Goal: Book appointment/travel/reservation

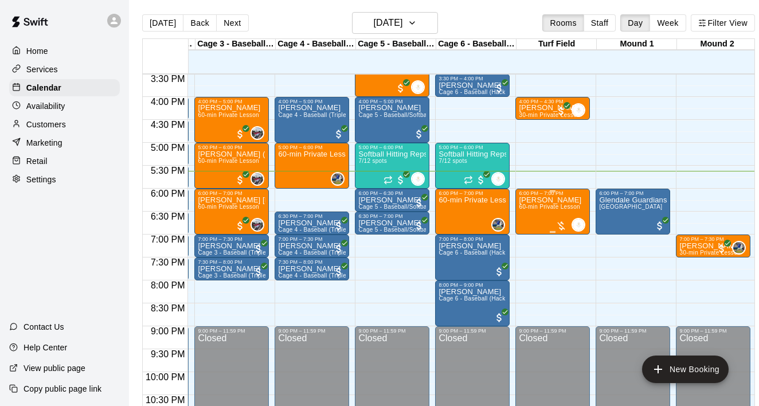
scroll to position [712, 154]
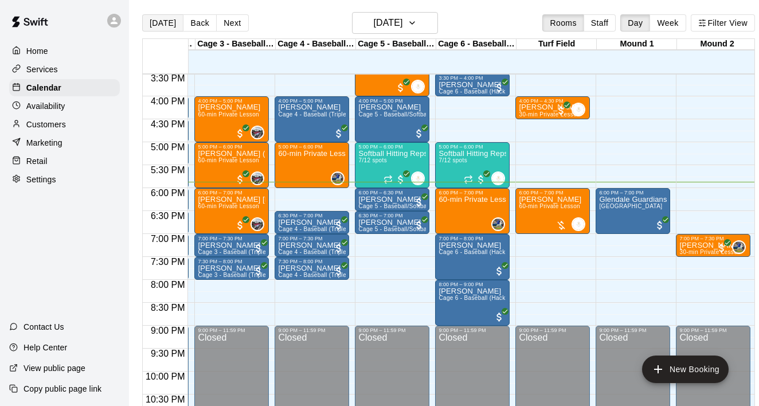
click at [162, 25] on button "[DATE]" at bounding box center [162, 22] width 41 height 17
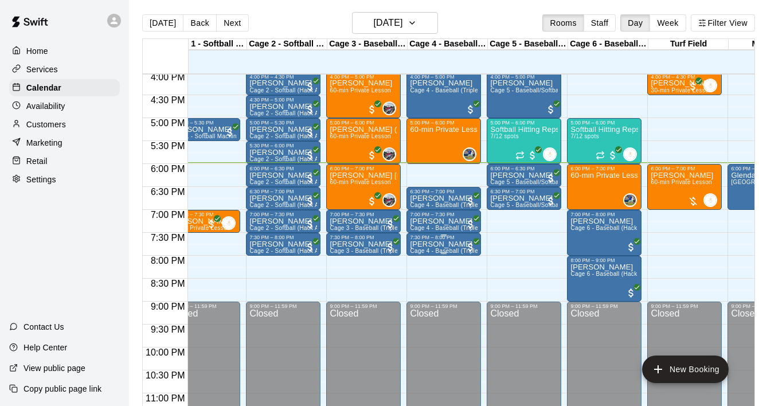
scroll to position [736, 48]
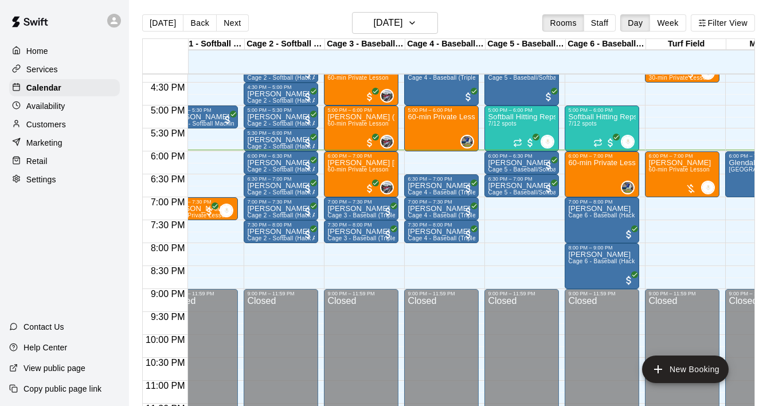
click at [41, 108] on p "Availability" at bounding box center [45, 105] width 39 height 11
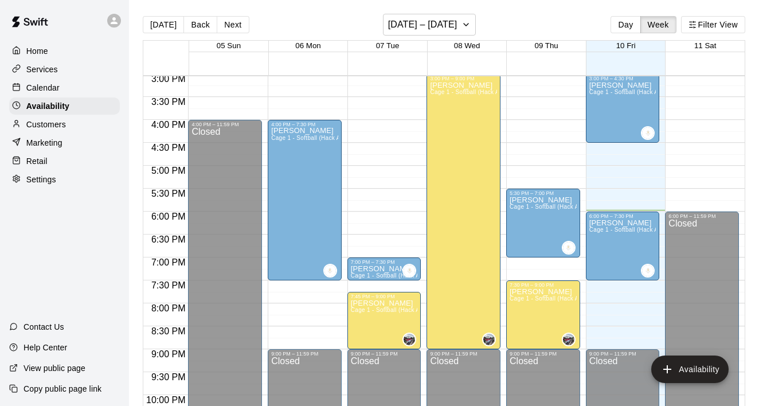
click at [69, 91] on div "Calendar" at bounding box center [64, 87] width 111 height 17
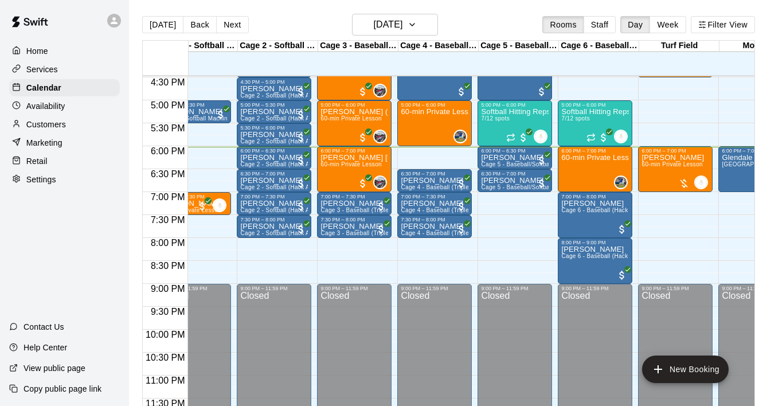
scroll to position [755, 63]
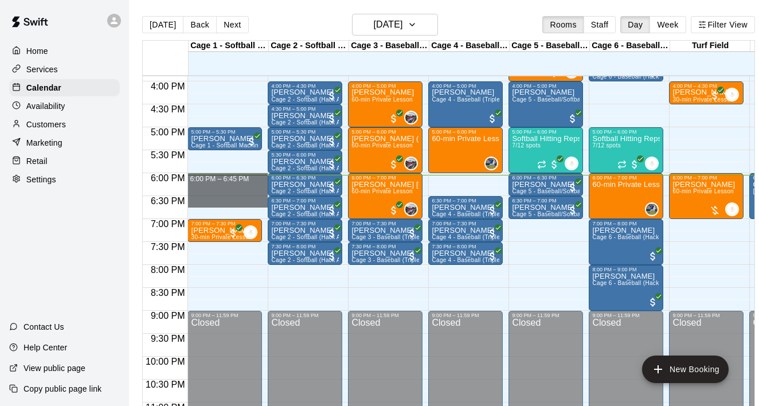
drag, startPoint x: 231, startPoint y: 178, endPoint x: 230, endPoint y: 197, distance: 18.9
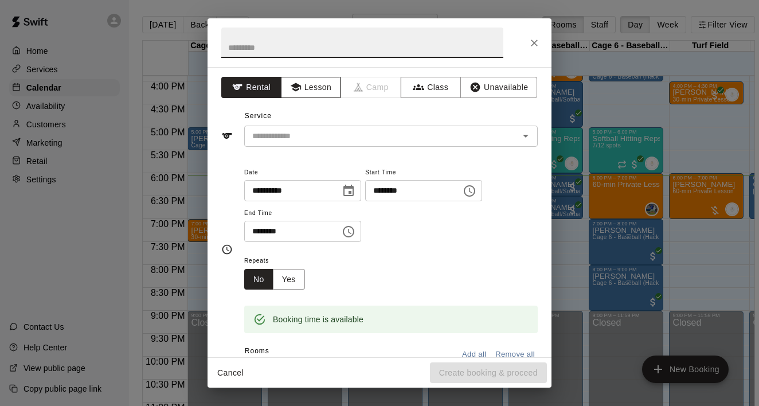
click at [304, 85] on button "Lesson" at bounding box center [311, 87] width 60 height 21
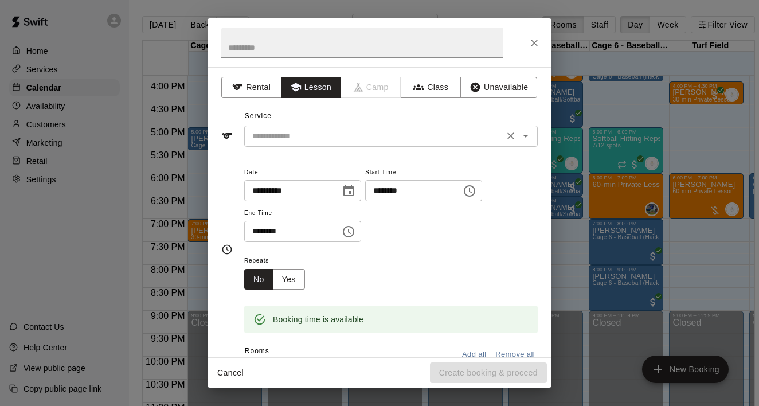
click at [457, 137] on input "text" at bounding box center [374, 136] width 253 height 14
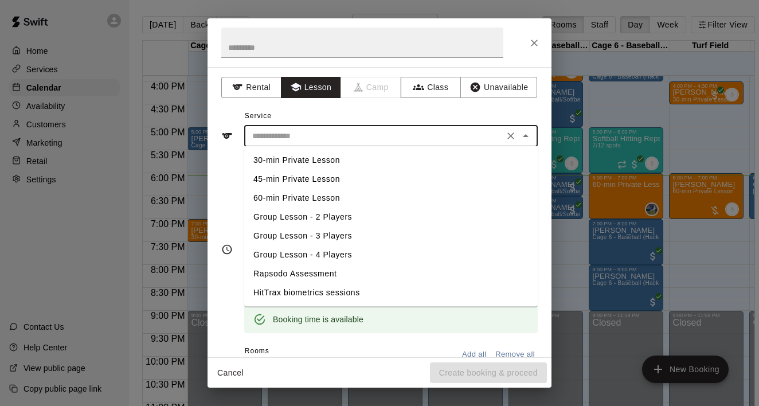
click at [291, 165] on li "30-min Private Lesson" at bounding box center [390, 160] width 293 height 19
type input "**********"
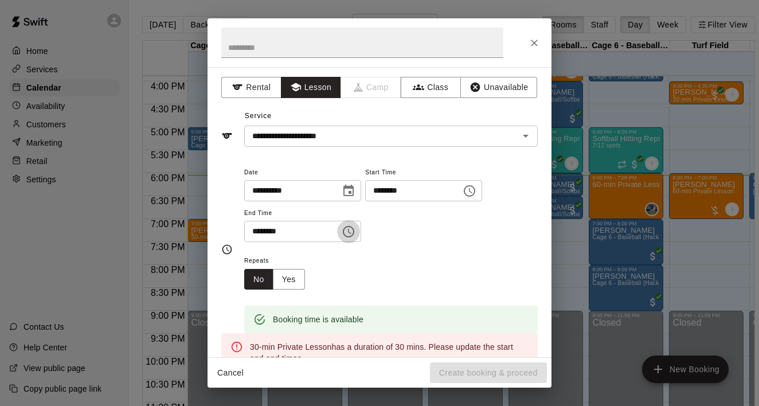
click at [360, 232] on button "Choose time, selected time is 6:45 PM" at bounding box center [348, 231] width 23 height 23
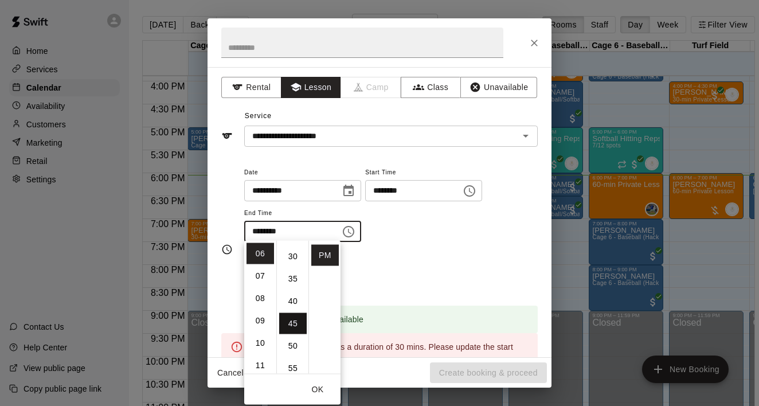
scroll to position [128, 0]
click at [293, 254] on li "30" at bounding box center [293, 259] width 28 height 21
type input "********"
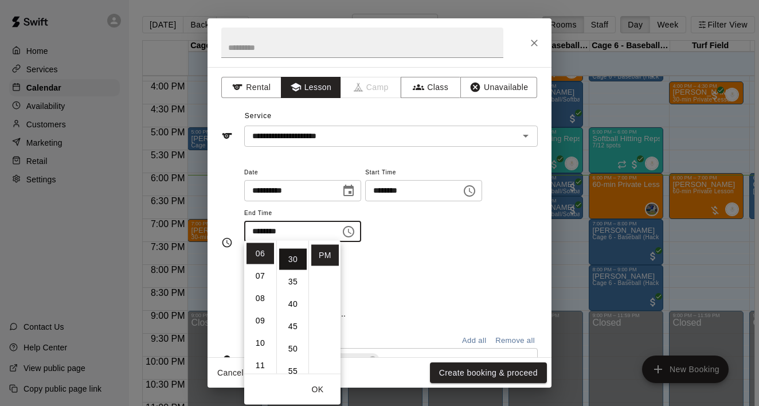
scroll to position [134, 0]
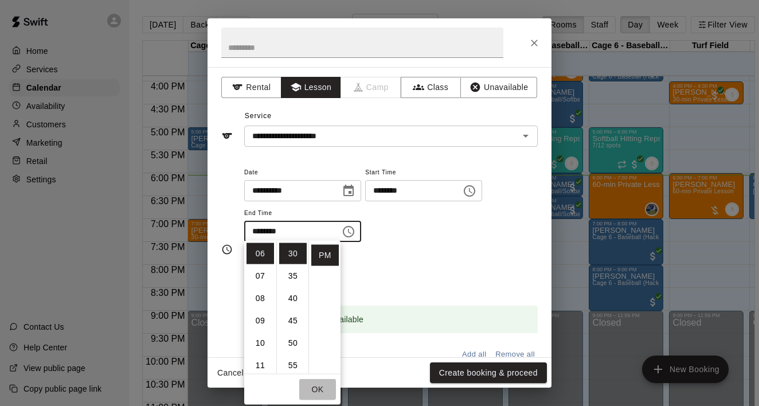
click at [319, 388] on button "OK" at bounding box center [317, 389] width 37 height 21
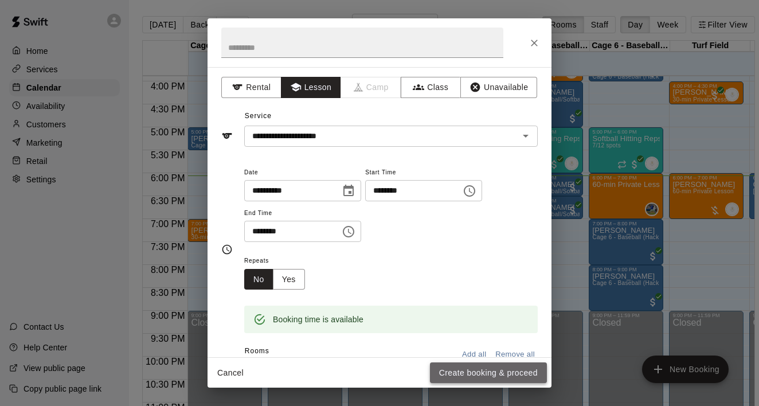
click at [478, 371] on button "Create booking & proceed" at bounding box center [488, 372] width 117 height 21
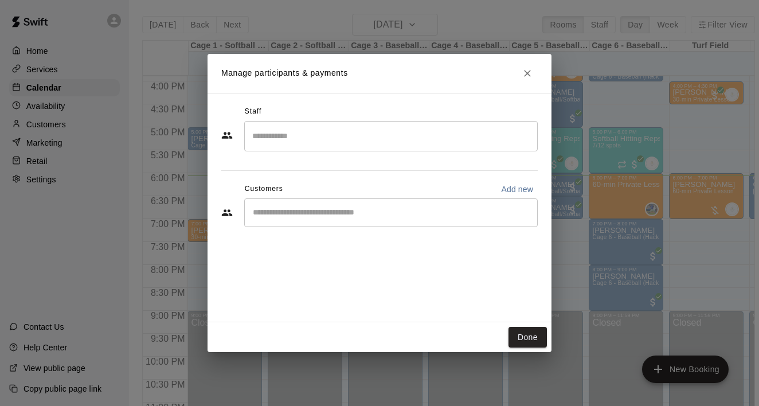
click at [487, 370] on div "Manage participants & payments Staff ​ Customers Add new ​ Done" at bounding box center [379, 203] width 759 height 406
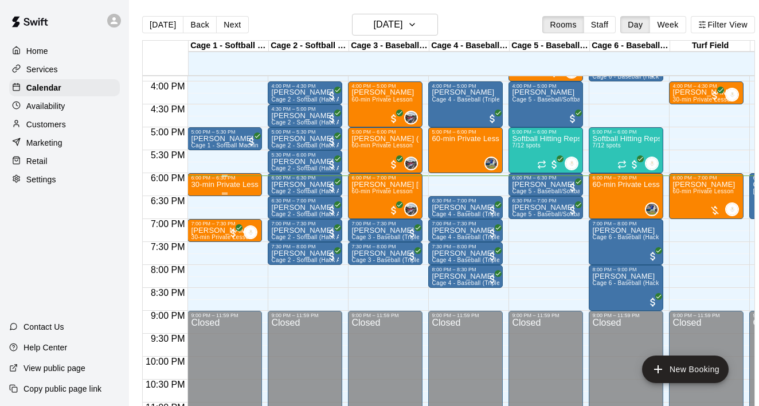
click at [228, 185] on p "30-min Private Lesson" at bounding box center [225, 185] width 68 height 0
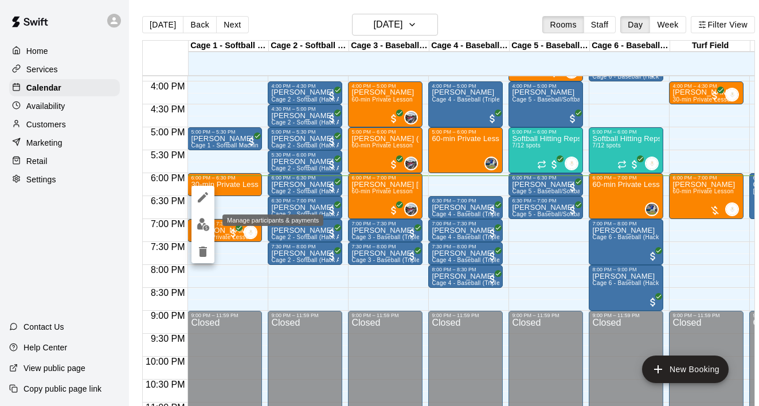
click at [207, 219] on img "edit" at bounding box center [203, 224] width 13 height 13
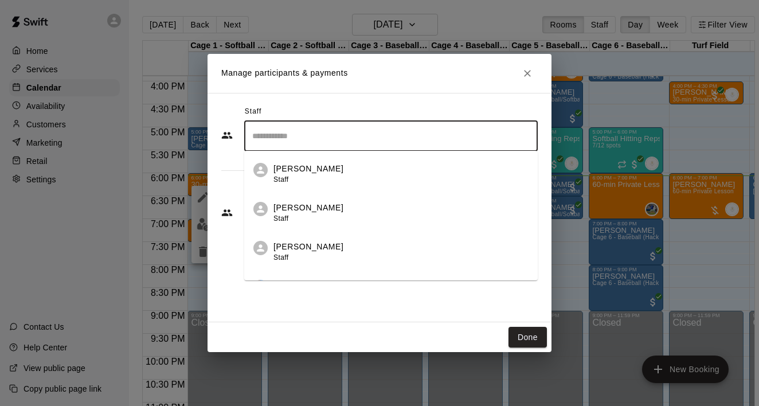
click at [360, 139] on input "Search staff" at bounding box center [390, 136] width 283 height 20
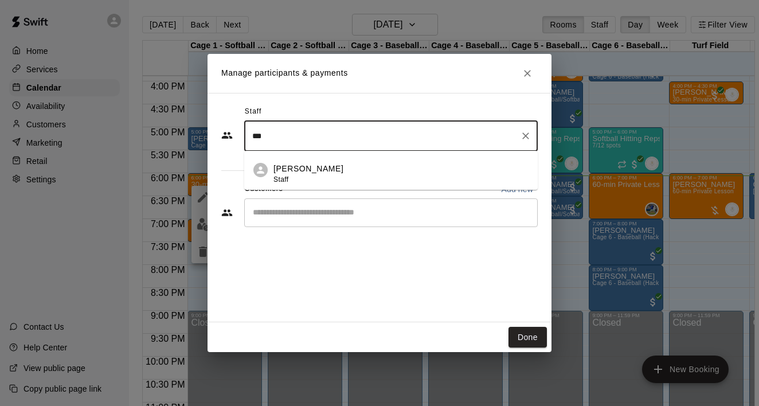
click at [303, 169] on p "[PERSON_NAME]" at bounding box center [308, 169] width 70 height 12
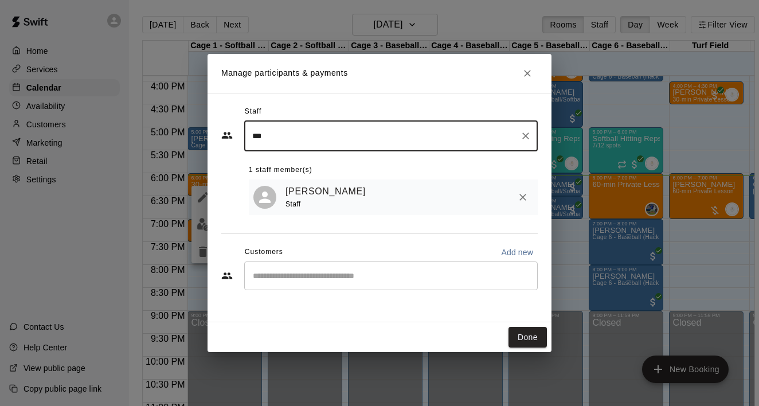
click at [334, 282] on div "​" at bounding box center [390, 275] width 293 height 29
type input "***"
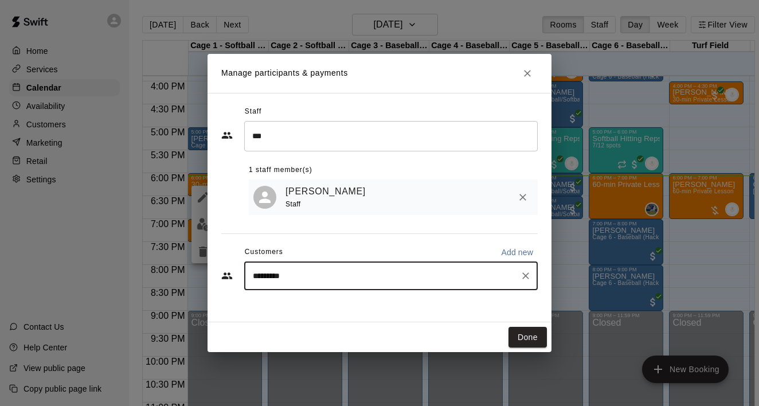
type input "*******"
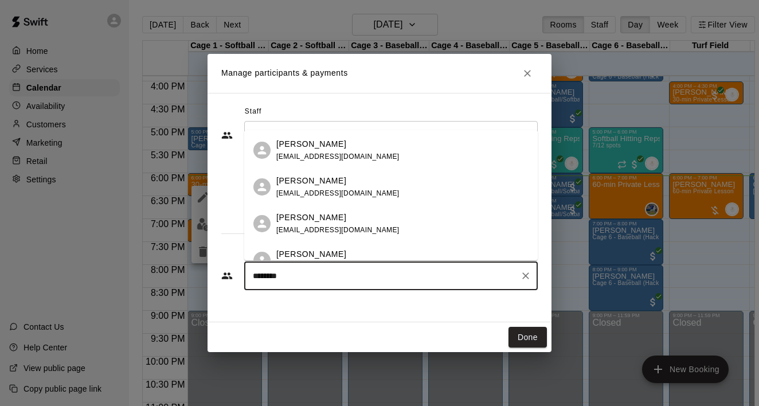
scroll to position [22, 0]
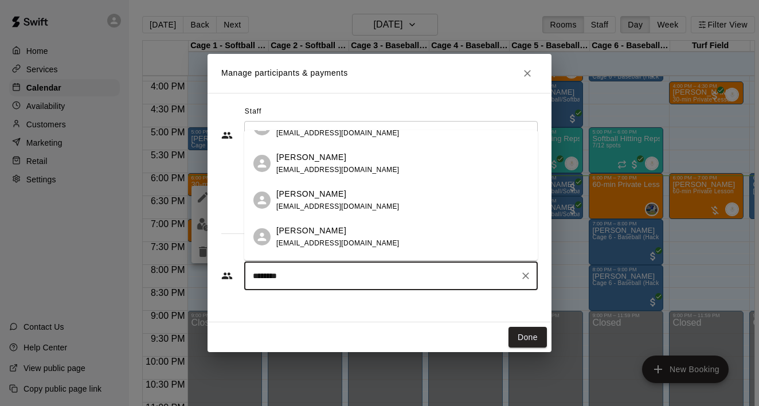
click at [337, 166] on span "[EMAIL_ADDRESS][DOMAIN_NAME]" at bounding box center [337, 170] width 123 height 8
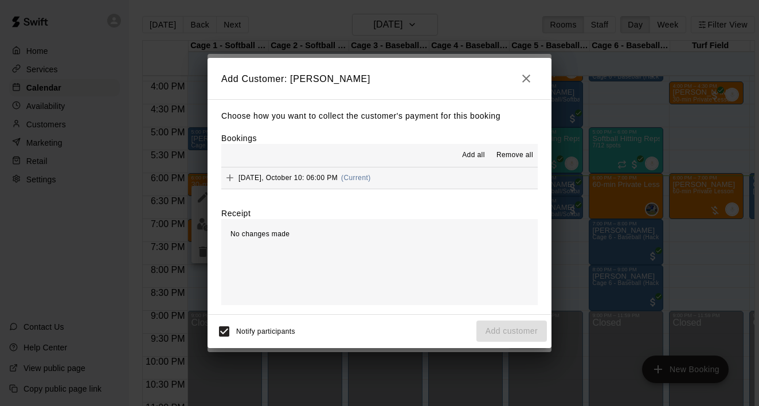
click at [471, 150] on span "Add all" at bounding box center [473, 155] width 23 height 11
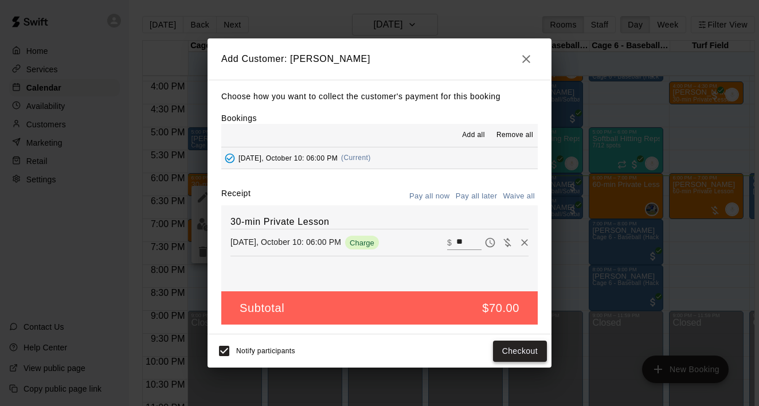
click at [515, 356] on button "Checkout" at bounding box center [520, 350] width 54 height 21
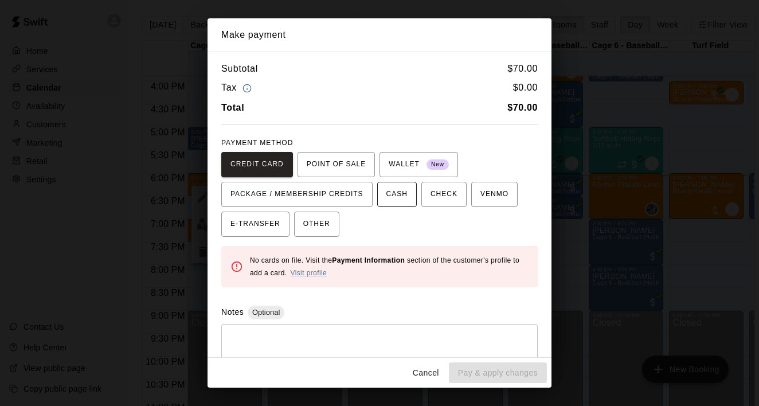
click at [403, 198] on span "CASH" at bounding box center [396, 194] width 21 height 18
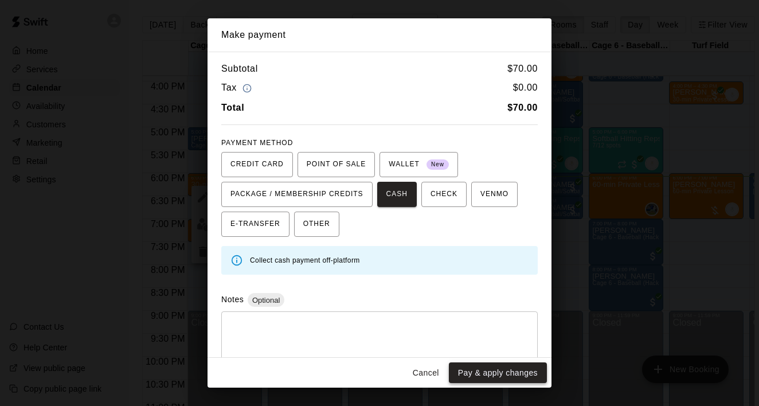
click at [486, 379] on button "Pay & apply changes" at bounding box center [498, 372] width 98 height 21
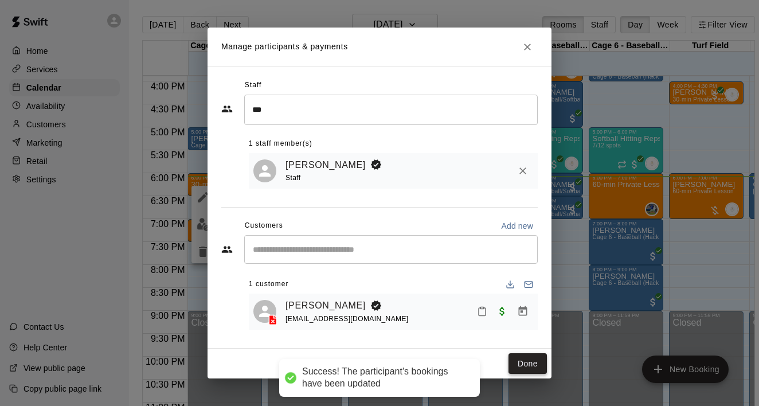
click at [519, 362] on button "Done" at bounding box center [527, 363] width 38 height 21
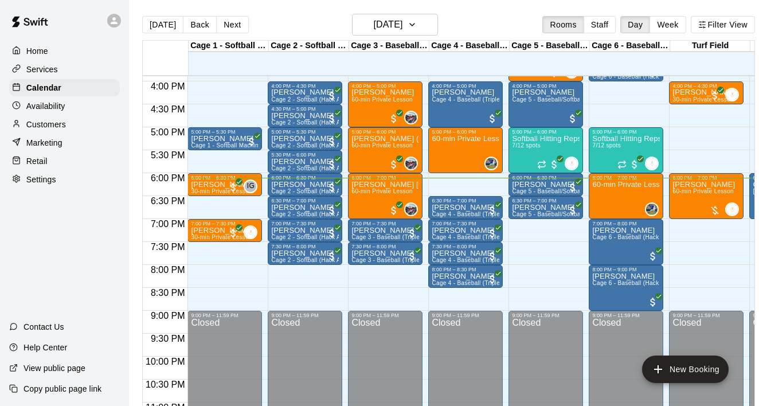
click at [224, 13] on main "[DATE] Back [DATE][DATE] Rooms Staff Day Week Filter View Cage 1 - Softball (Ha…" at bounding box center [448, 212] width 639 height 424
click at [224, 22] on button "Next" at bounding box center [232, 24] width 32 height 17
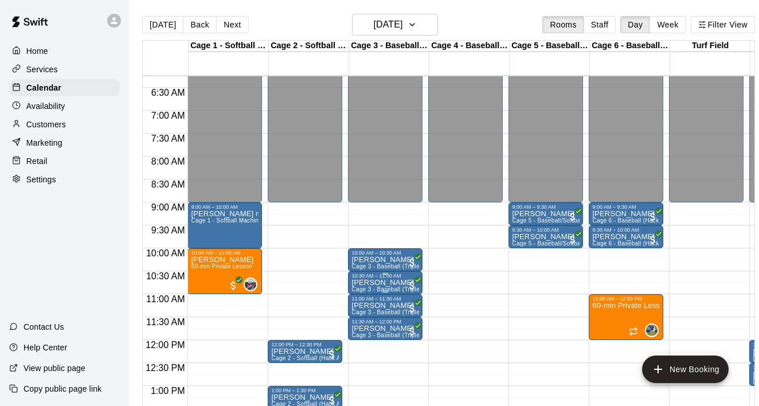
scroll to position [296, 0]
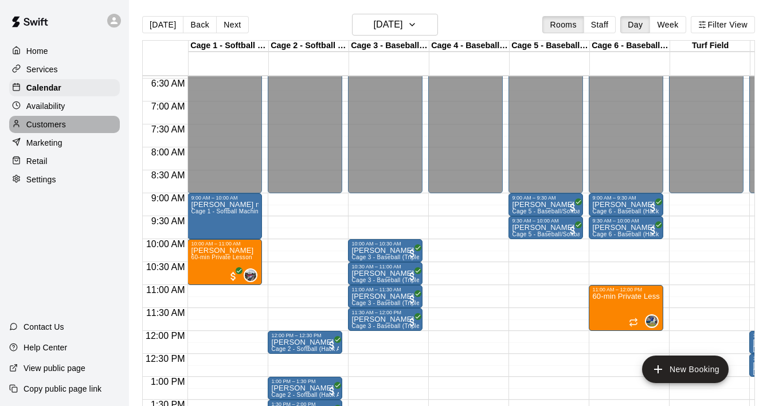
click at [67, 131] on div "Customers" at bounding box center [64, 124] width 111 height 17
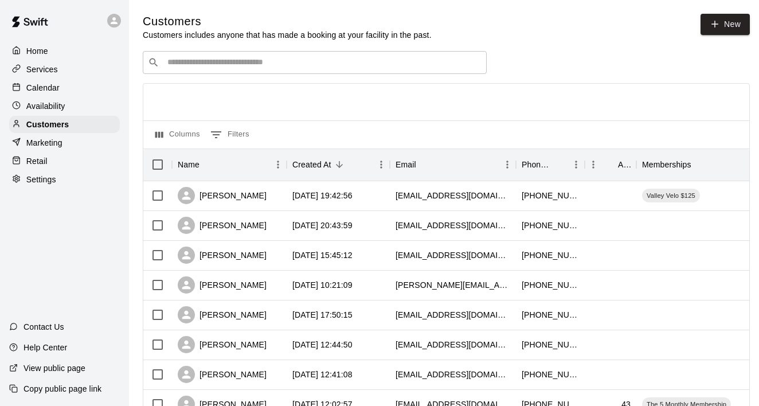
click at [204, 72] on div "​ ​" at bounding box center [315, 62] width 344 height 23
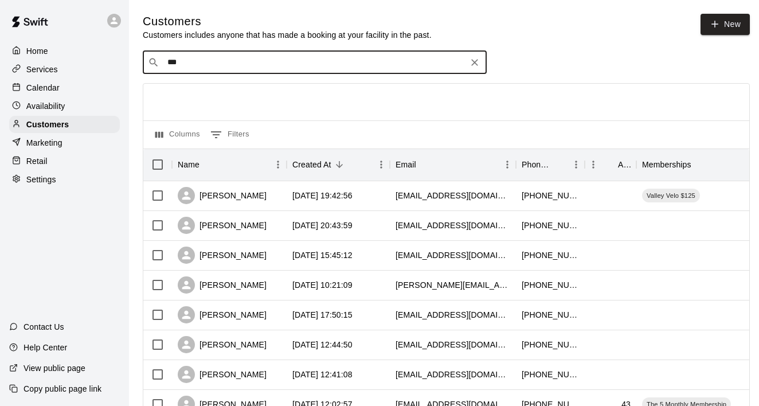
type input "****"
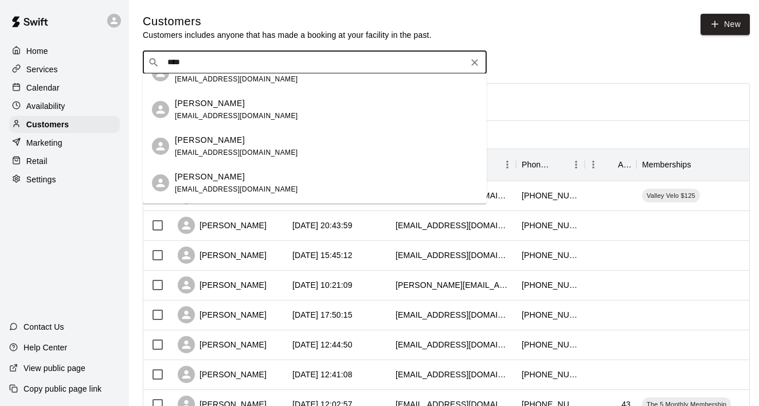
scroll to position [152, 0]
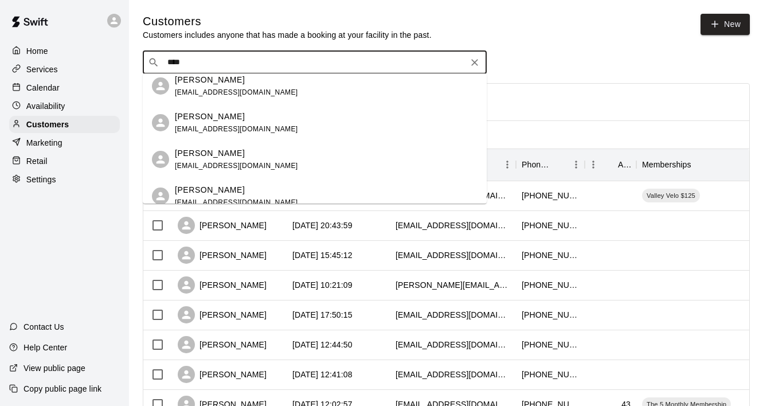
click at [482, 71] on div "​ **** ​" at bounding box center [315, 62] width 344 height 23
click at [481, 66] on button "Clear" at bounding box center [474, 62] width 16 height 16
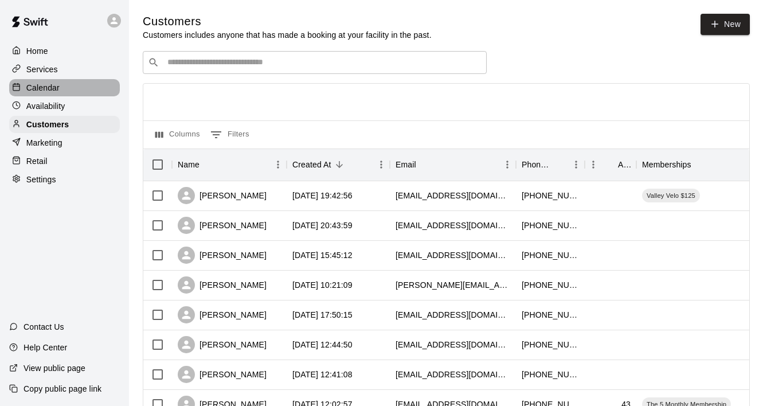
click at [51, 90] on p "Calendar" at bounding box center [42, 87] width 33 height 11
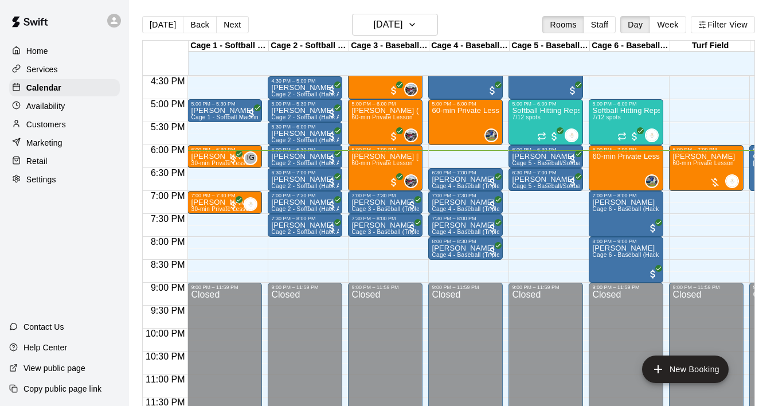
scroll to position [756, 0]
click at [74, 118] on div "Customers" at bounding box center [64, 124] width 111 height 17
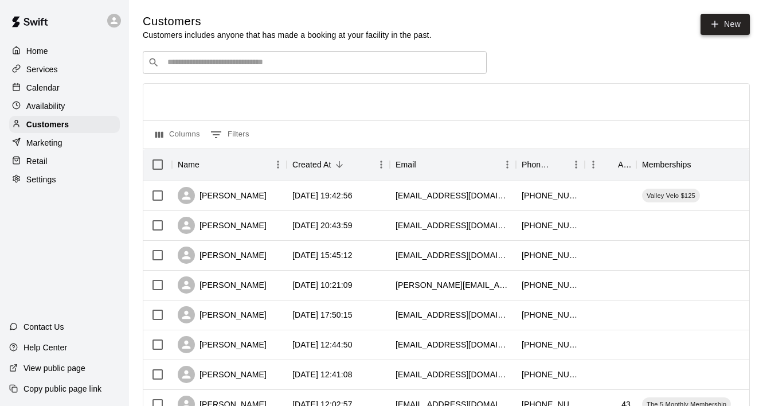
click at [742, 30] on link "New" at bounding box center [724, 24] width 49 height 21
select select "**"
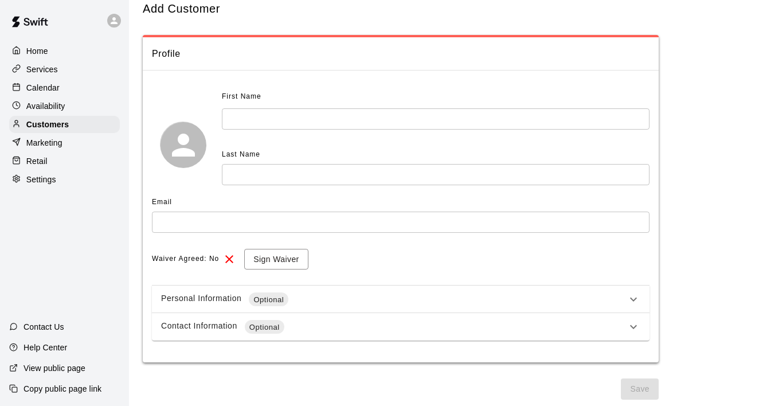
scroll to position [29, 0]
click at [44, 87] on p "Calendar" at bounding box center [42, 87] width 33 height 11
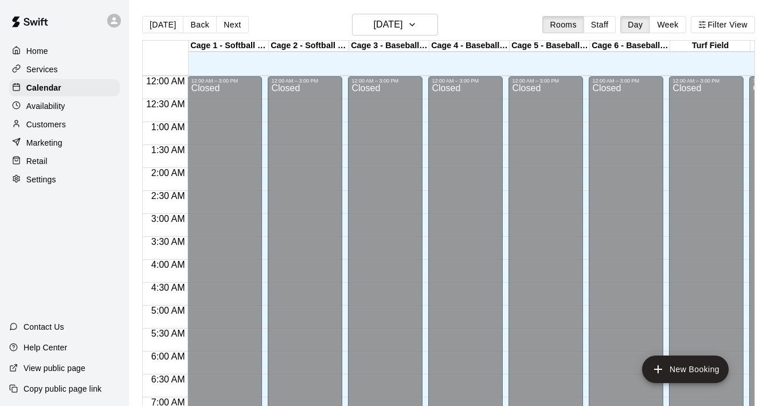
scroll to position [724, 0]
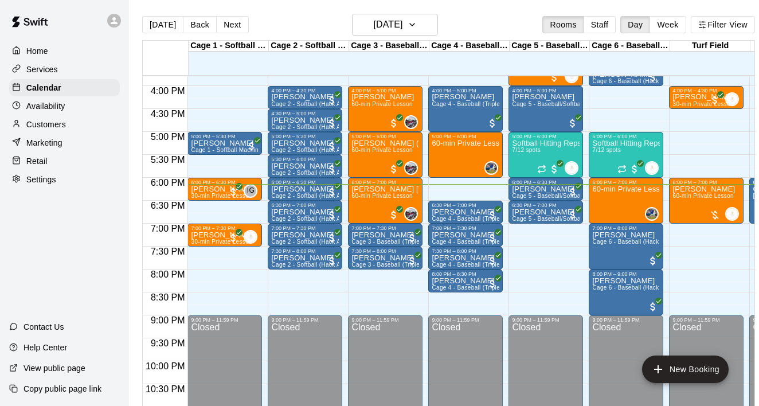
click at [52, 120] on p "Customers" at bounding box center [46, 124] width 40 height 11
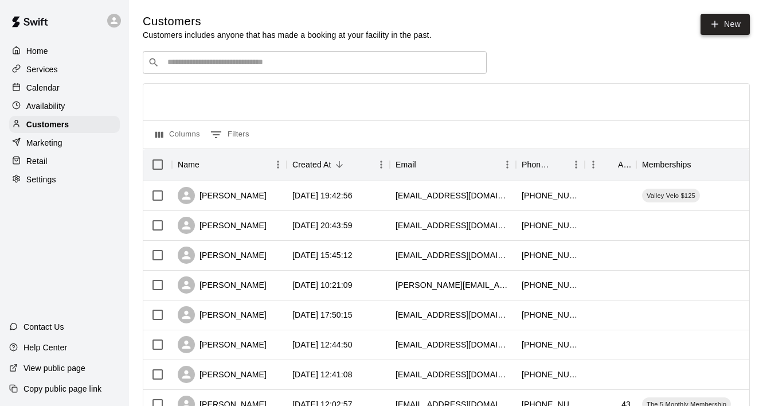
click at [731, 25] on link "New" at bounding box center [724, 24] width 49 height 21
select select "**"
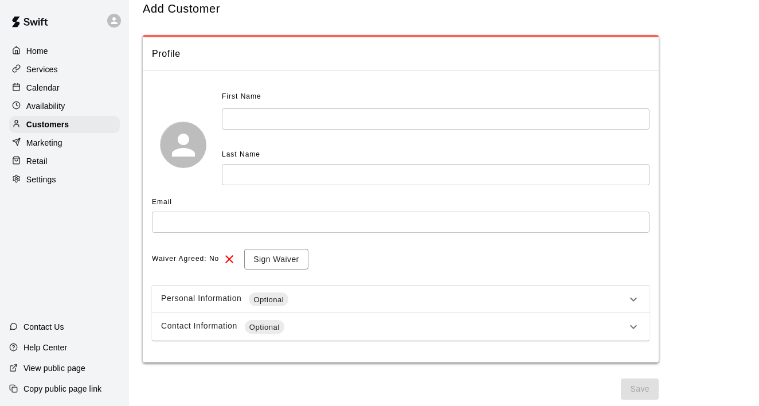
scroll to position [29, 0]
click at [303, 326] on div "Contact Information Optional" at bounding box center [393, 327] width 465 height 14
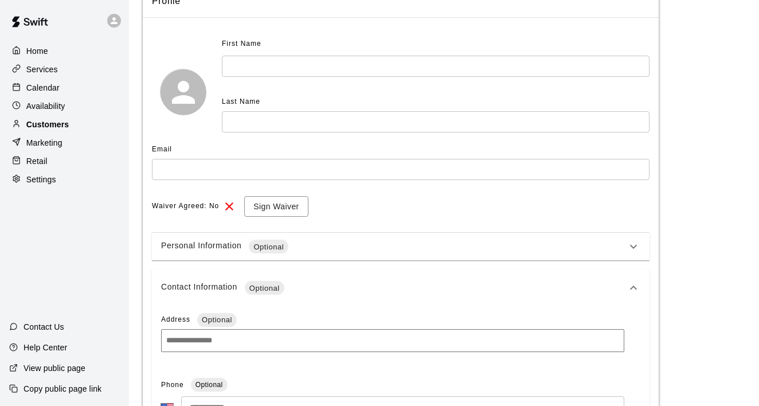
scroll to position [25, 0]
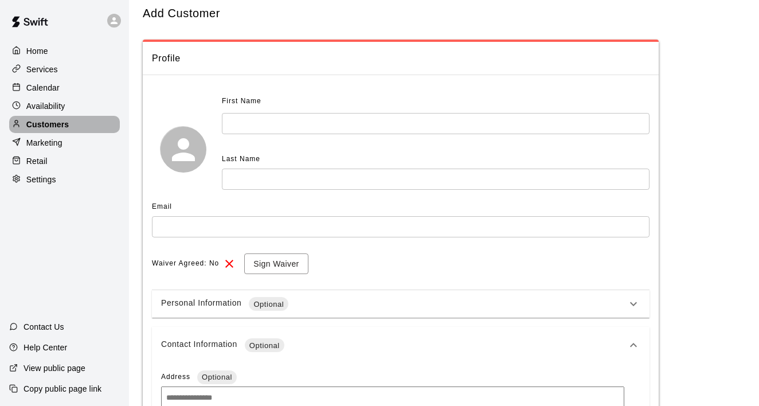
click at [53, 117] on div "Customers" at bounding box center [64, 124] width 111 height 17
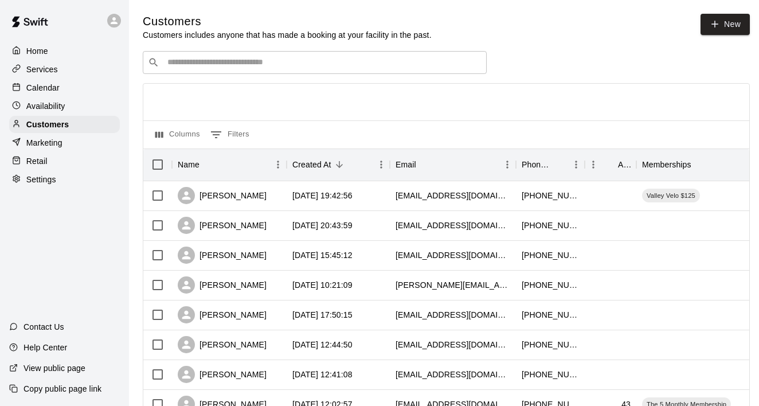
click at [183, 52] on div "​ ​" at bounding box center [315, 62] width 344 height 23
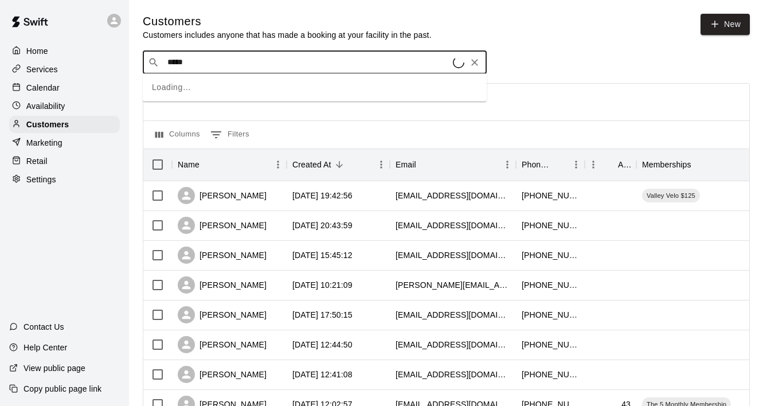
type input "*****"
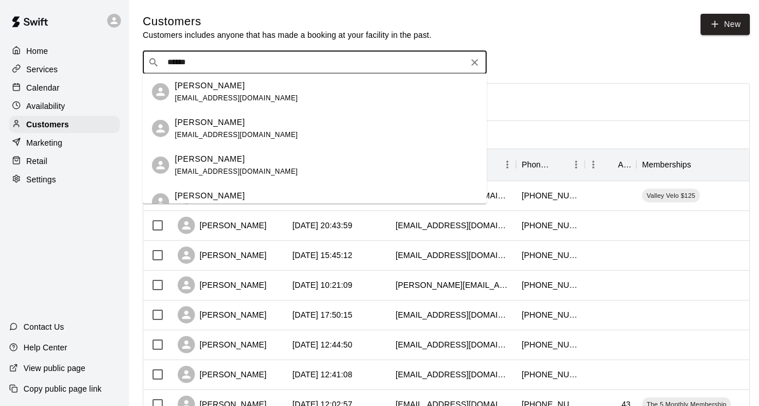
click at [199, 102] on div "[PERSON_NAME] [EMAIL_ADDRESS][DOMAIN_NAME]" at bounding box center [236, 92] width 123 height 25
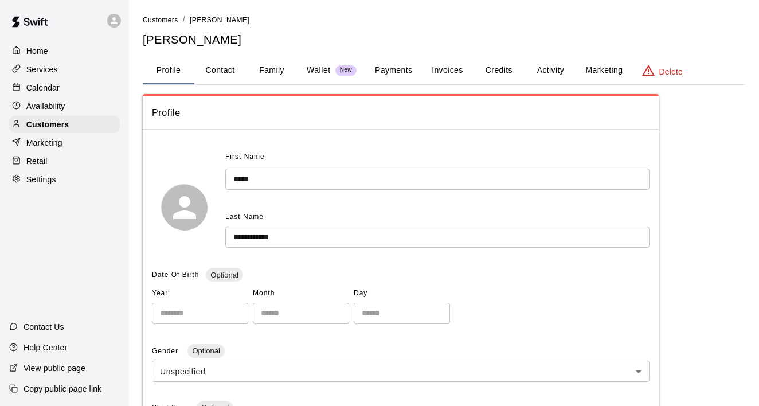
click at [379, 87] on div "**********" at bounding box center [444, 378] width 602 height 729
click at [379, 72] on button "Payments" at bounding box center [394, 71] width 56 height 28
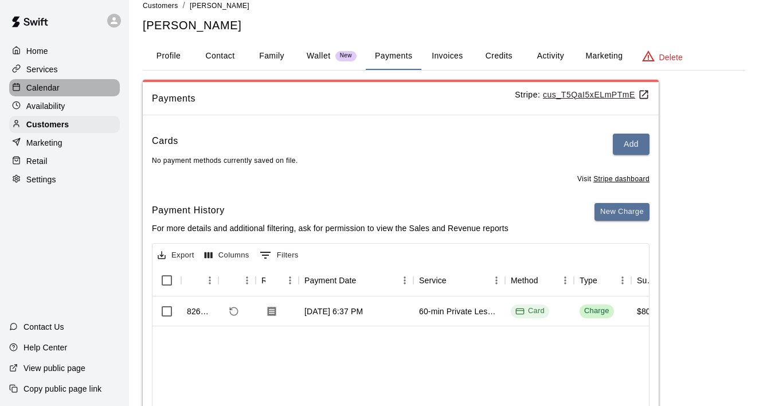
click at [72, 87] on div "Calendar" at bounding box center [64, 87] width 111 height 17
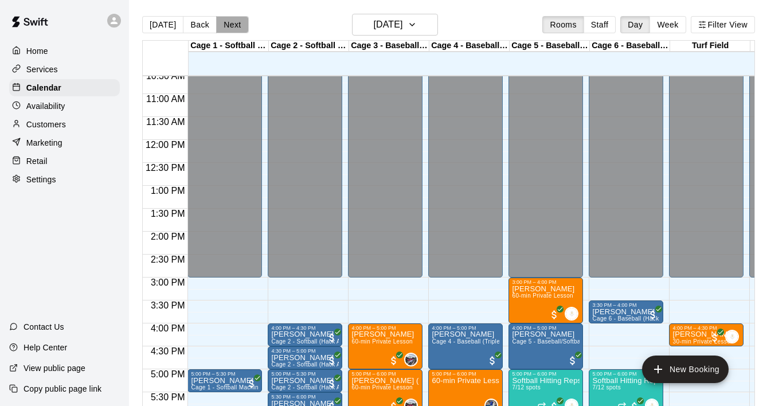
click at [230, 32] on button "Next" at bounding box center [232, 24] width 32 height 17
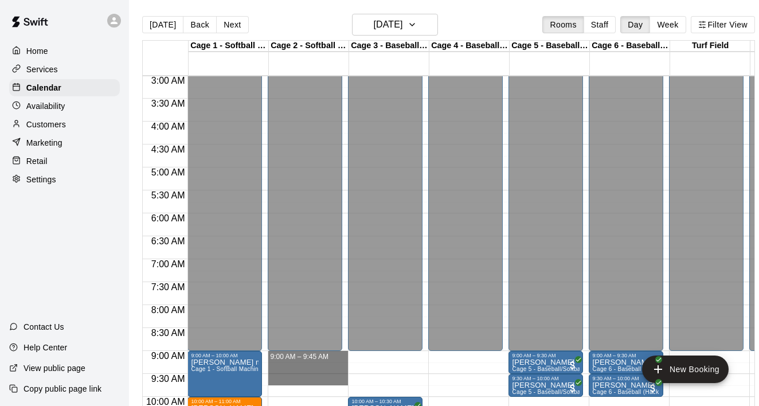
drag, startPoint x: 318, startPoint y: 362, endPoint x: 320, endPoint y: 386, distance: 24.7
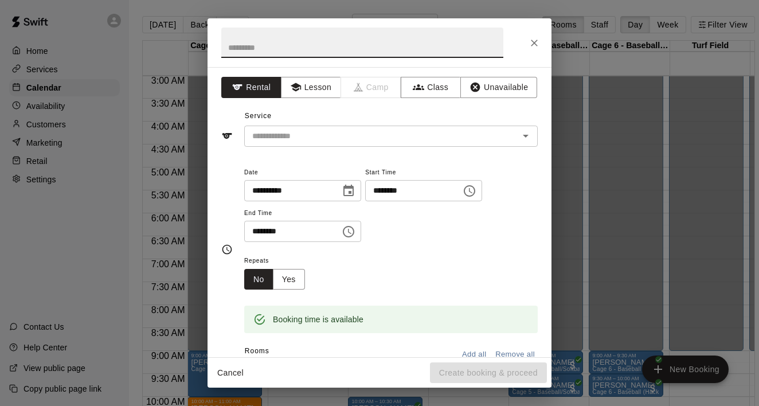
click at [470, 185] on button "Choose time, selected time is 9:00 AM" at bounding box center [469, 190] width 23 height 23
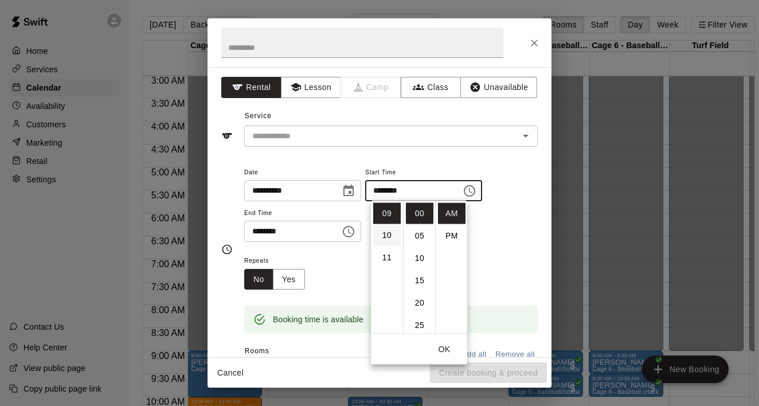
scroll to position [146, 0]
click at [389, 222] on li "07" at bounding box center [387, 224] width 28 height 21
click at [422, 272] on li "30" at bounding box center [420, 274] width 28 height 21
type input "********"
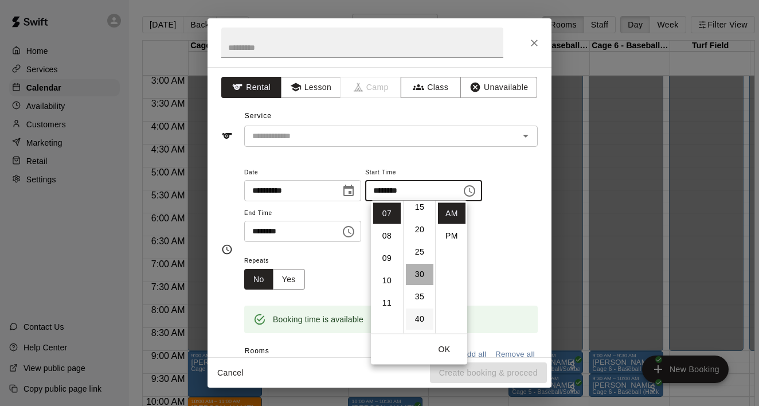
scroll to position [134, 0]
click at [353, 228] on icon "Choose time, selected time is 10:00 AM" at bounding box center [349, 232] width 14 height 14
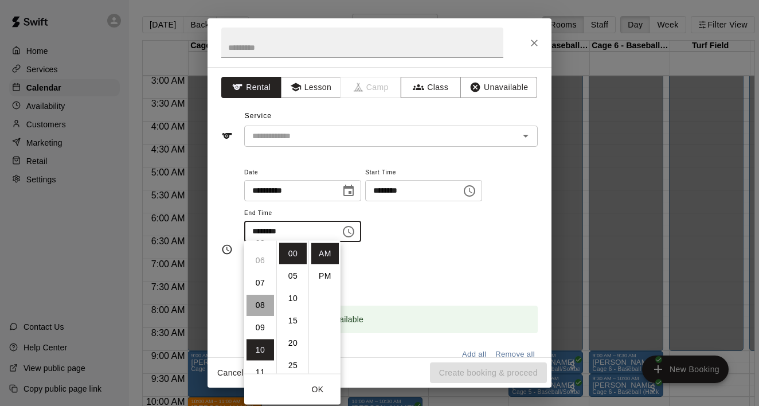
click at [258, 306] on li "08" at bounding box center [260, 305] width 28 height 21
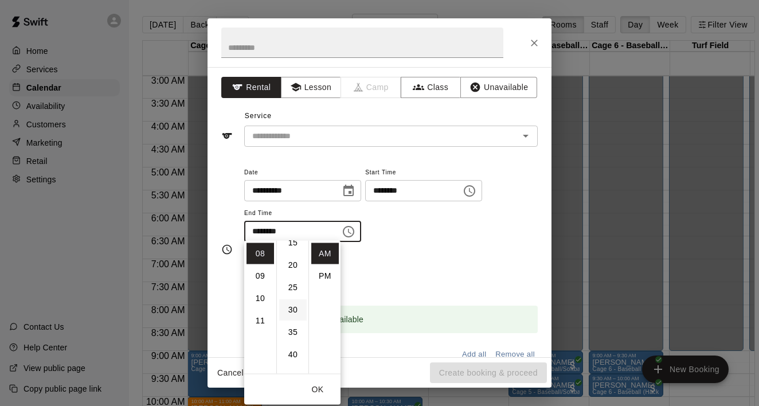
click at [291, 310] on li "30" at bounding box center [293, 309] width 28 height 21
type input "********"
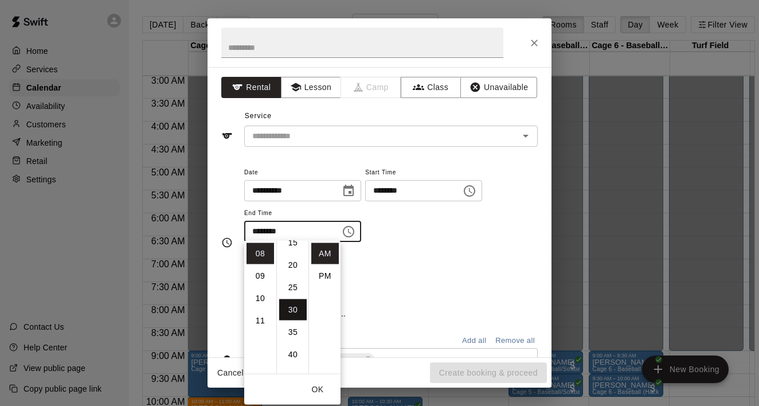
scroll to position [134, 0]
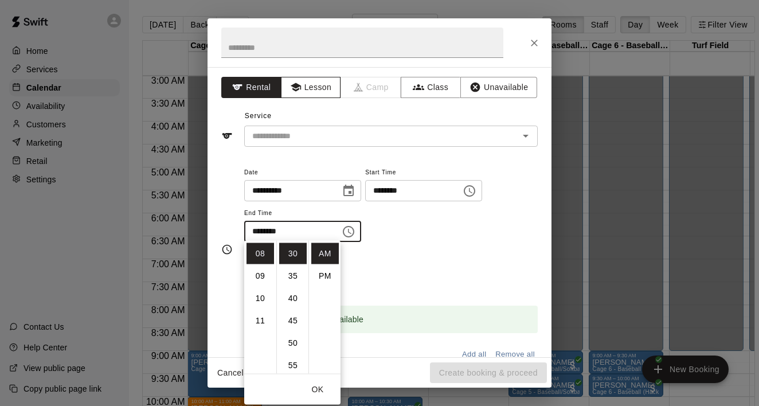
click at [321, 83] on button "Lesson" at bounding box center [311, 87] width 60 height 21
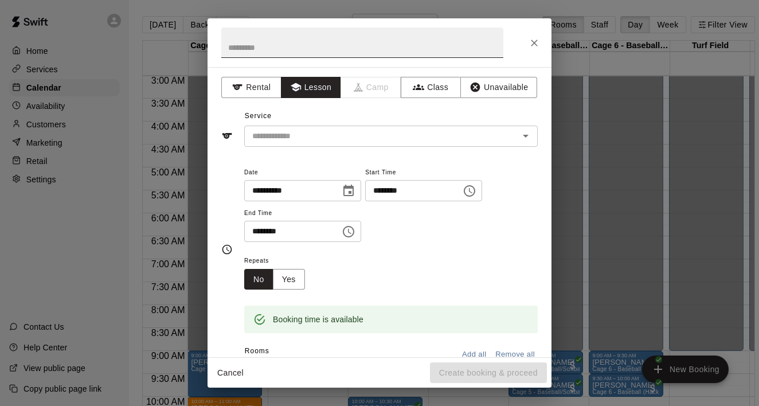
click at [291, 42] on input "text" at bounding box center [362, 43] width 282 height 30
click at [529, 136] on icon "Open" at bounding box center [526, 136] width 14 height 14
type input "*****"
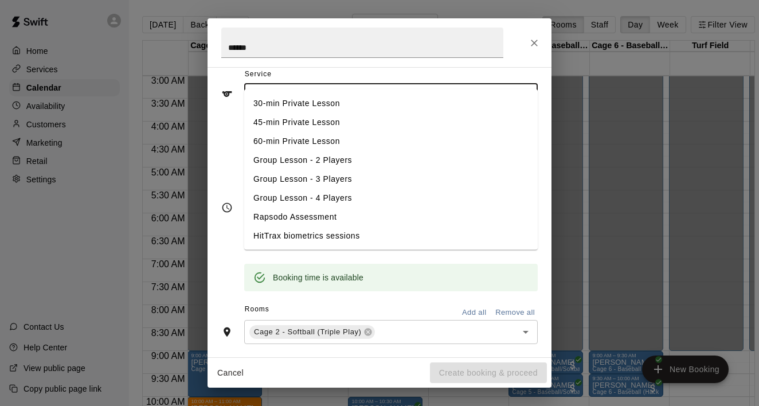
scroll to position [58, 0]
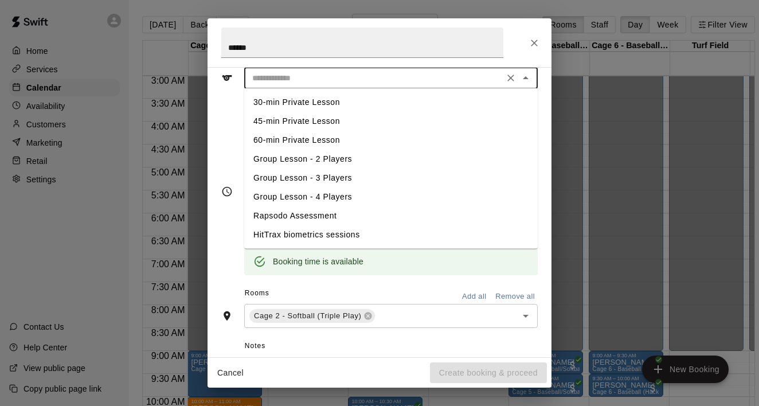
click at [325, 137] on li "60-min Private Lesson" at bounding box center [390, 140] width 293 height 19
type input "**********"
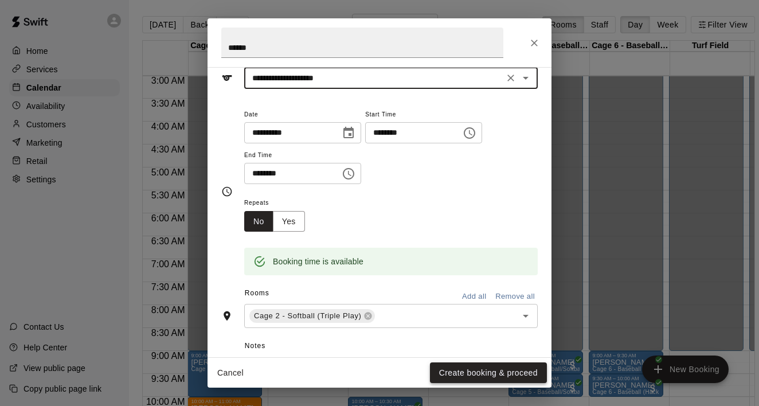
click at [464, 368] on button "Create booking & proceed" at bounding box center [488, 372] width 117 height 21
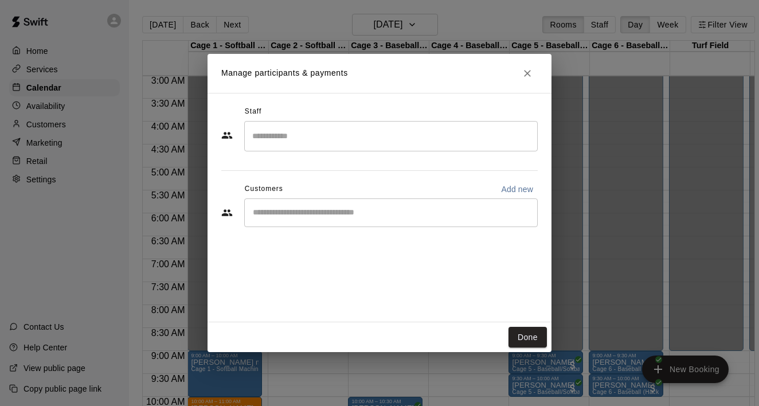
click at [315, 135] on input "Search staff" at bounding box center [390, 136] width 283 height 20
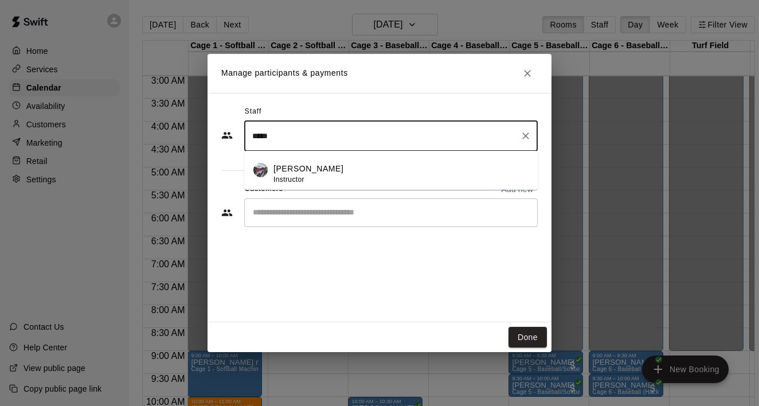
click at [302, 165] on p "[PERSON_NAME]" at bounding box center [308, 169] width 70 height 12
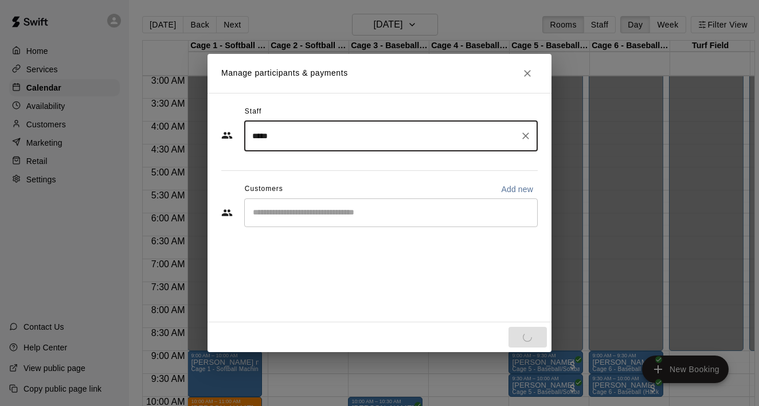
type input "*****"
click at [295, 214] on input "Start typing to search customers..." at bounding box center [390, 212] width 283 height 11
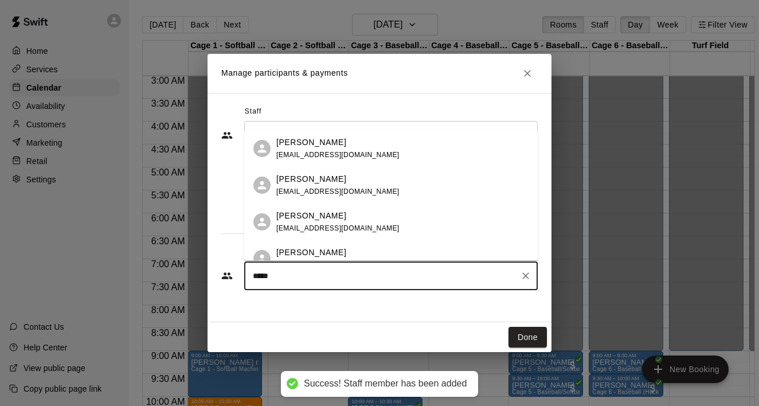
type input "*****"
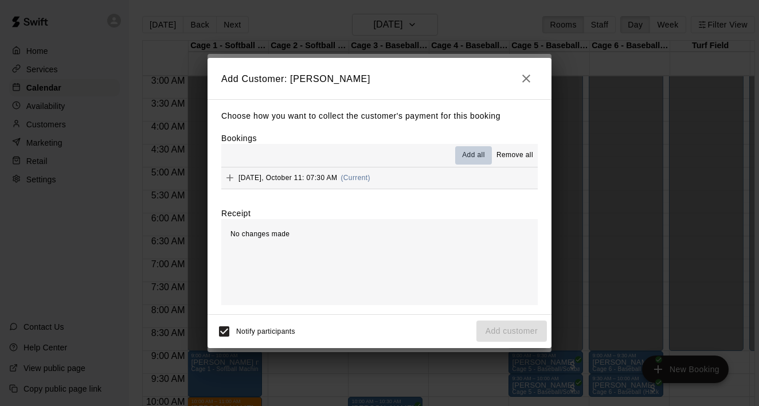
click at [471, 158] on span "Add all" at bounding box center [473, 155] width 23 height 11
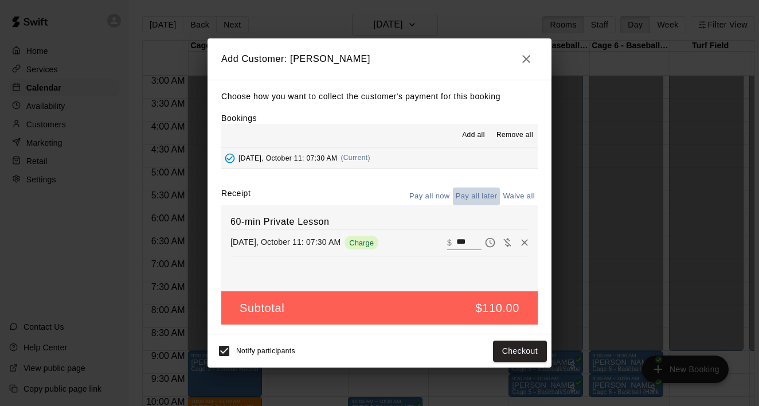
click at [480, 195] on button "Pay all later" at bounding box center [477, 196] width 48 height 18
click at [508, 353] on button "Add customer" at bounding box center [511, 350] width 70 height 21
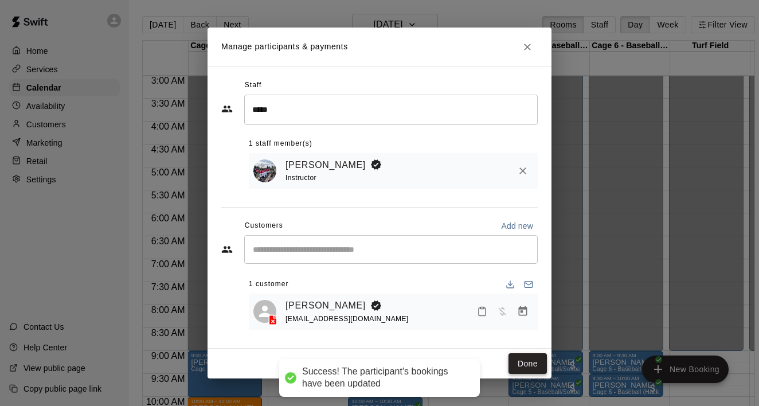
click at [537, 364] on button "Done" at bounding box center [527, 363] width 38 height 21
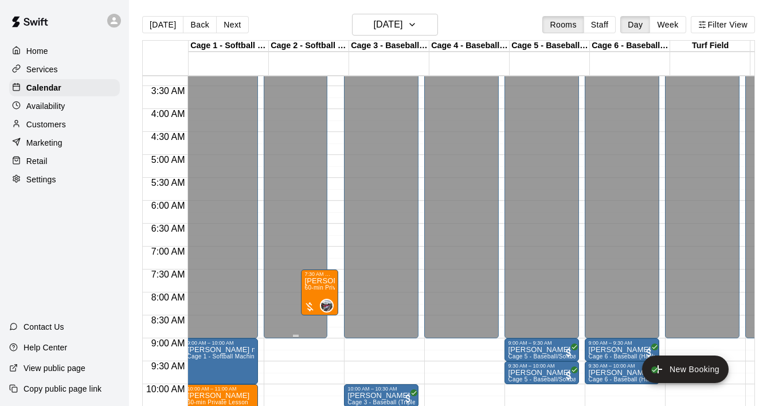
scroll to position [151, 4]
click at [320, 281] on p "[PERSON_NAME]" at bounding box center [319, 281] width 30 height 0
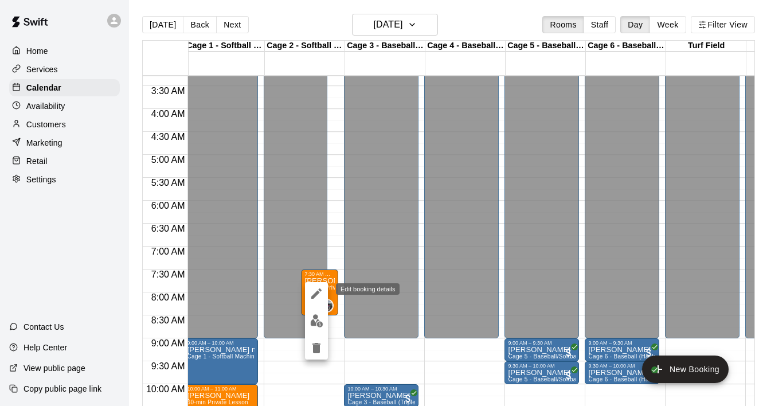
click at [315, 294] on icon "edit" at bounding box center [316, 293] width 10 height 10
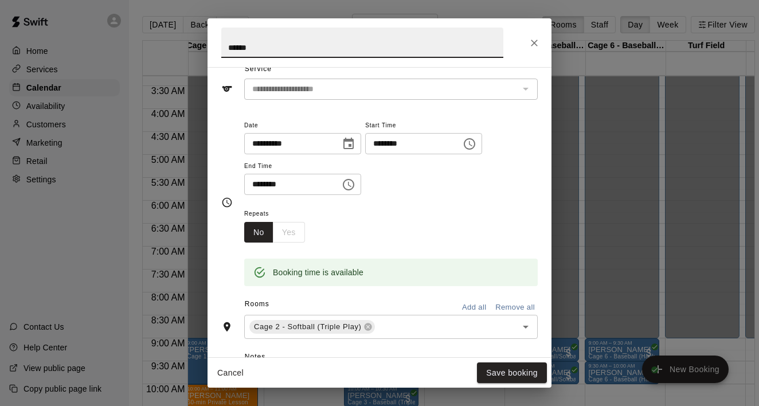
scroll to position [57, 0]
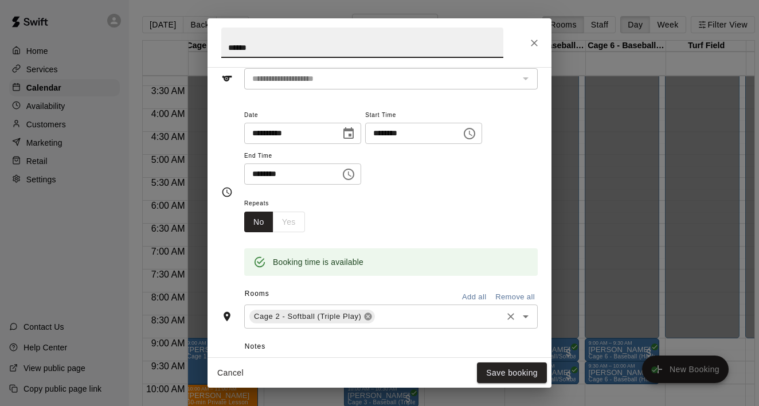
click at [372, 316] on icon at bounding box center [367, 316] width 9 height 9
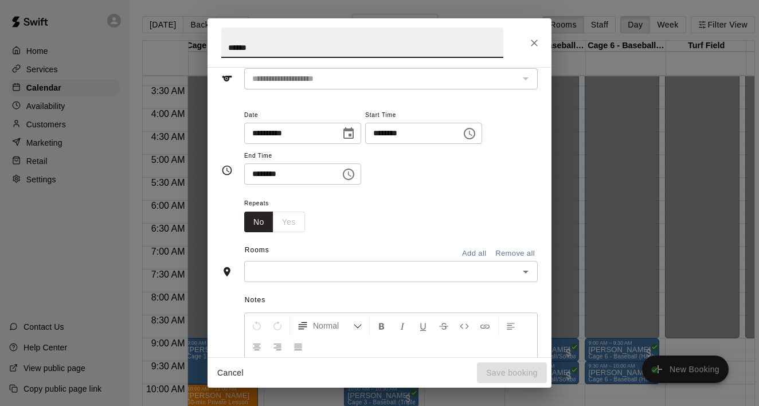
click at [381, 278] on div "​" at bounding box center [390, 271] width 293 height 21
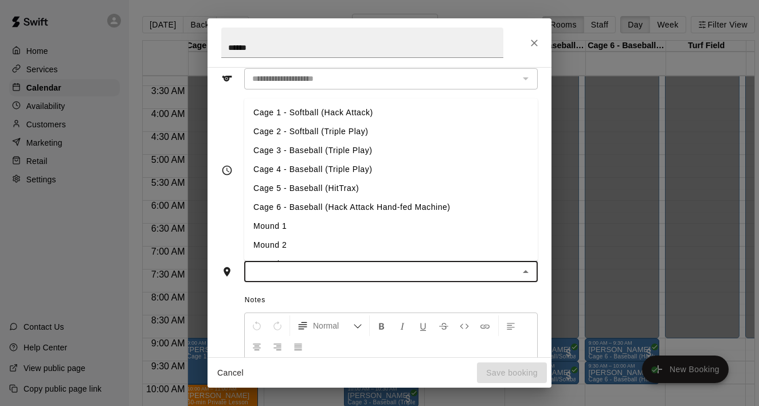
click at [295, 111] on li "Cage 1 - Softball (Hack Attack)" at bounding box center [390, 112] width 293 height 19
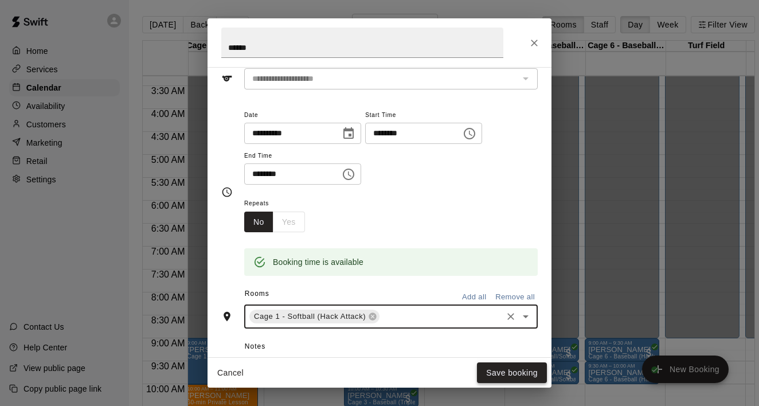
click at [491, 368] on button "Save booking" at bounding box center [512, 372] width 70 height 21
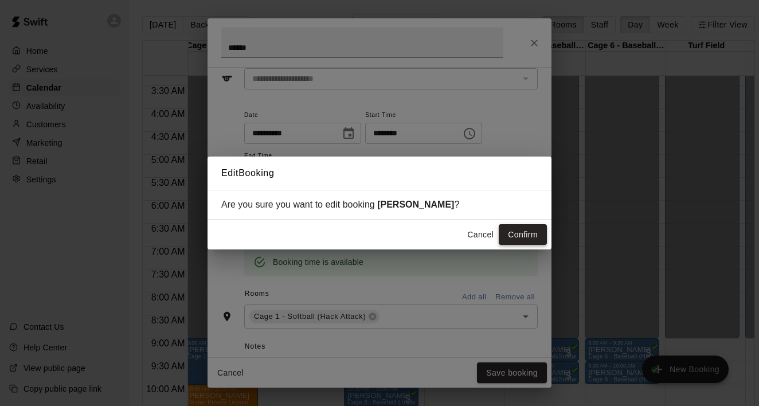
click at [511, 227] on button "Confirm" at bounding box center [523, 234] width 48 height 21
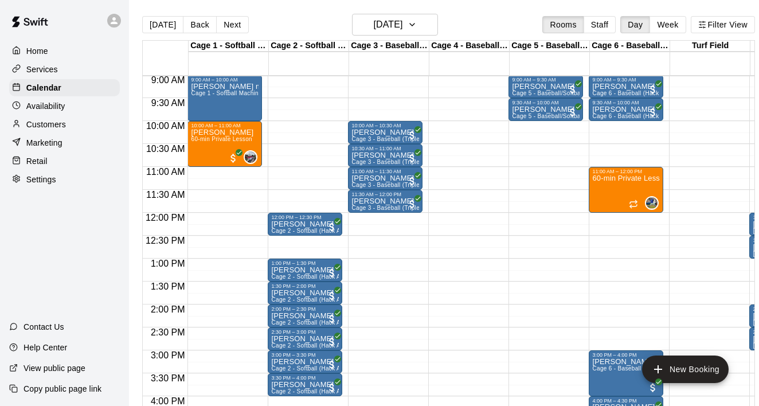
scroll to position [414, 0]
click at [373, 22] on h6 "[DATE]" at bounding box center [387, 25] width 29 height 16
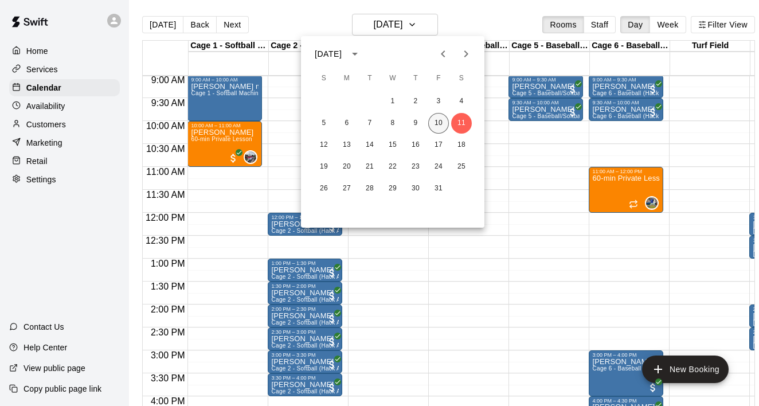
click at [438, 117] on button "10" at bounding box center [438, 123] width 21 height 21
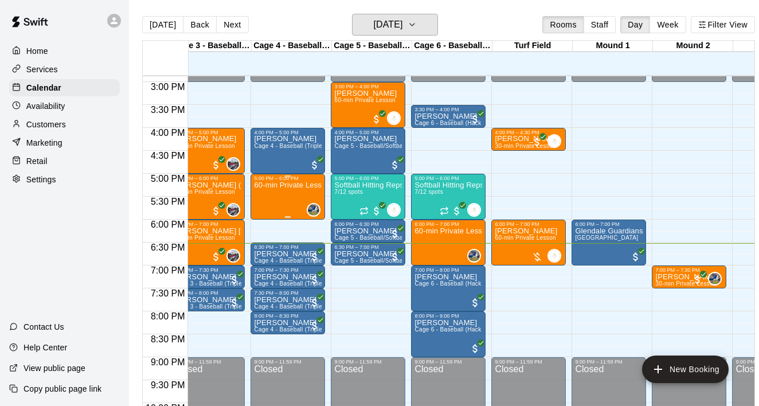
scroll to position [0, 192]
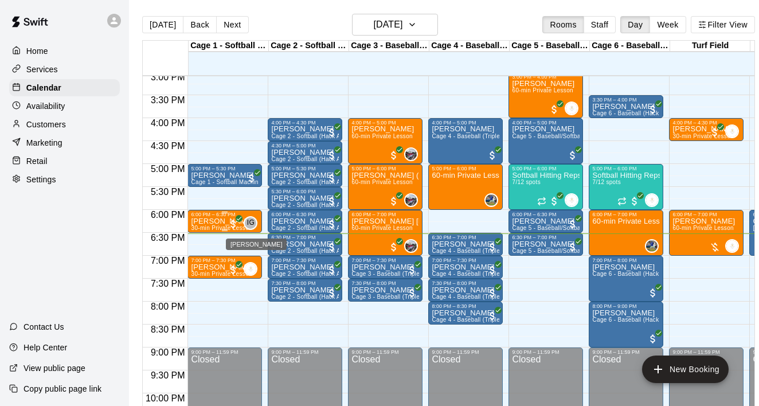
click at [256, 225] on div "IG" at bounding box center [251, 223] width 14 height 14
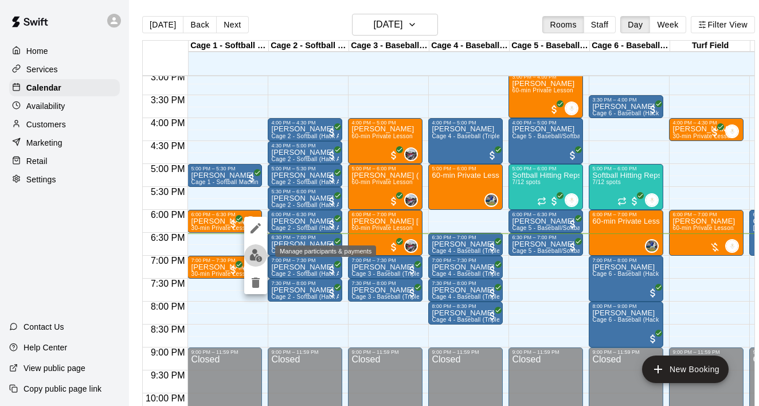
click at [260, 251] on img "edit" at bounding box center [255, 255] width 13 height 13
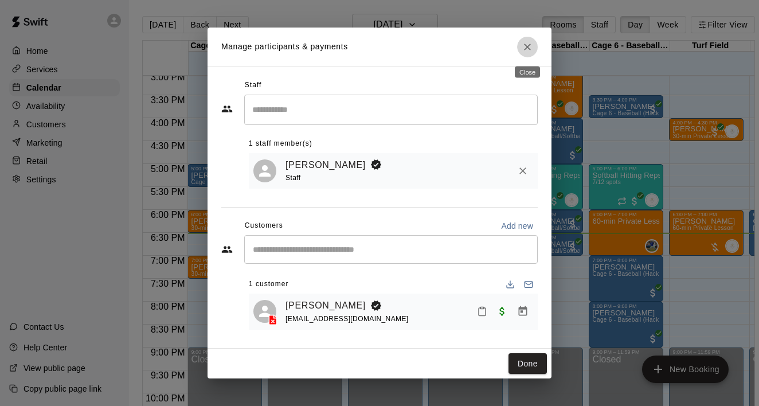
click at [534, 44] on button "Close" at bounding box center [527, 47] width 21 height 21
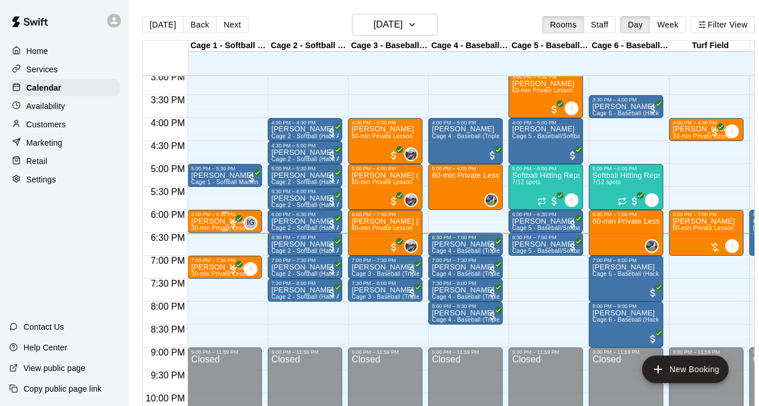
click at [258, 216] on div "6:00 PM – 6:30 PM" at bounding box center [225, 214] width 68 height 6
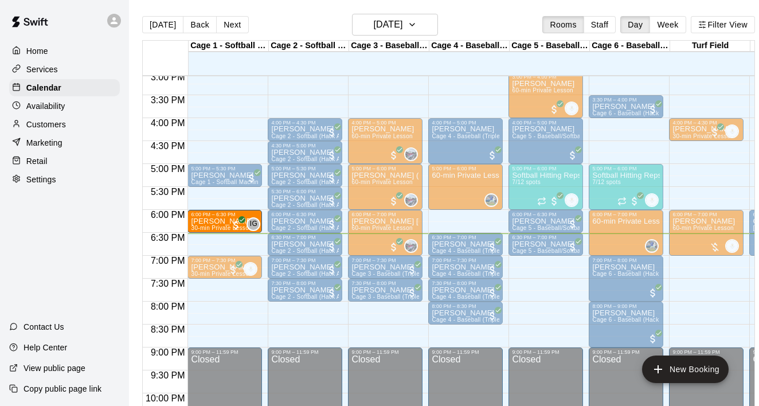
drag, startPoint x: 258, startPoint y: 231, endPoint x: 260, endPoint y: 239, distance: 8.2
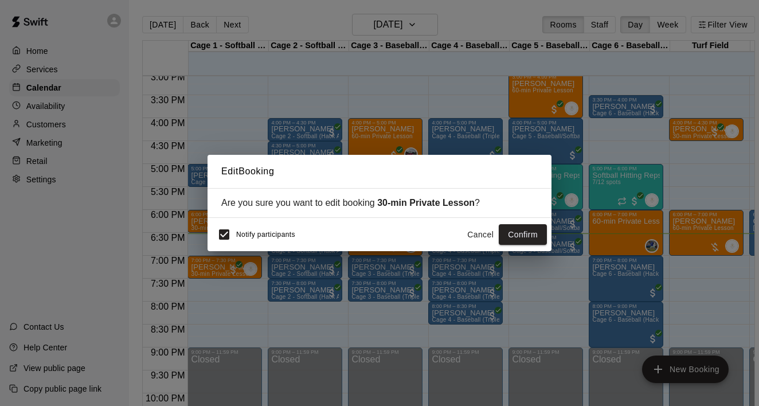
click at [260, 239] on div "Notify participants" at bounding box center [253, 234] width 83 height 24
click at [480, 237] on button "Cancel" at bounding box center [480, 234] width 37 height 21
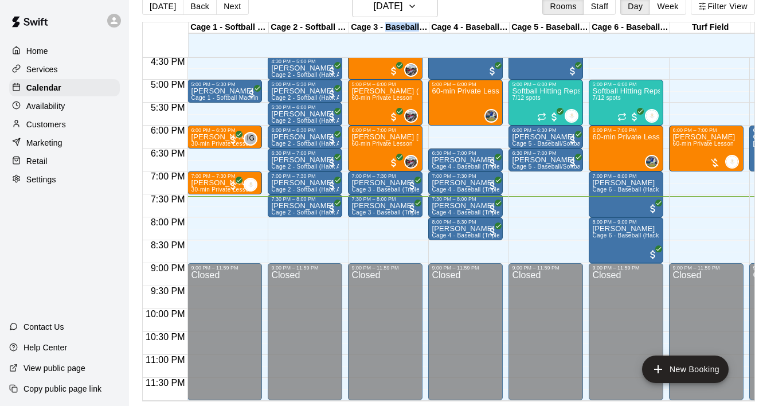
scroll to position [18, 0]
drag, startPoint x: 512, startPoint y: 194, endPoint x: 513, endPoint y: 206, distance: 11.6
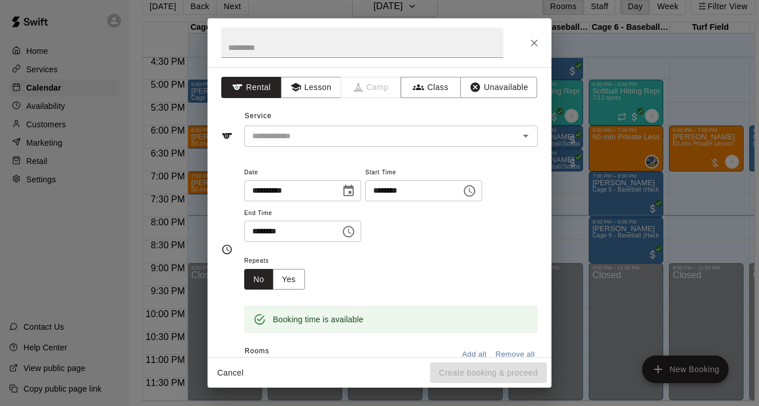
click at [543, 52] on div at bounding box center [379, 42] width 344 height 49
click at [535, 42] on icon "Close" at bounding box center [534, 43] width 7 height 7
